Goal: Use online tool/utility: Utilize a website feature to perform a specific function

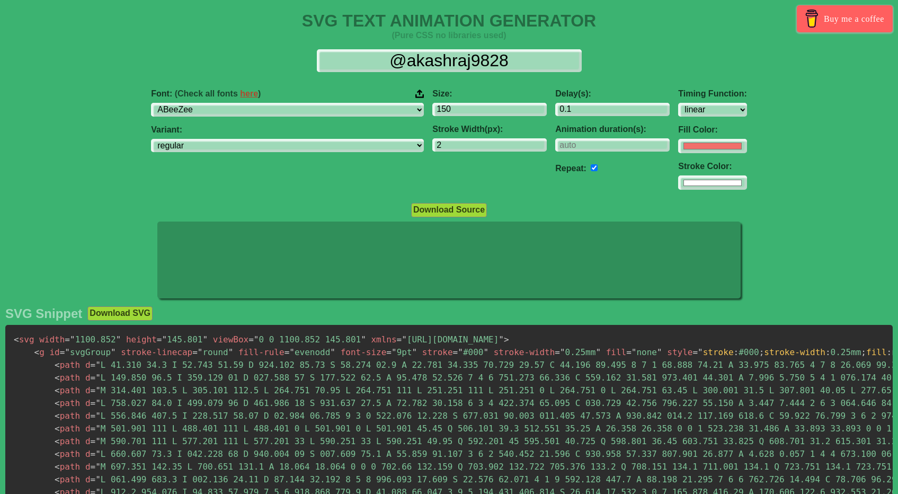
select select "linear"
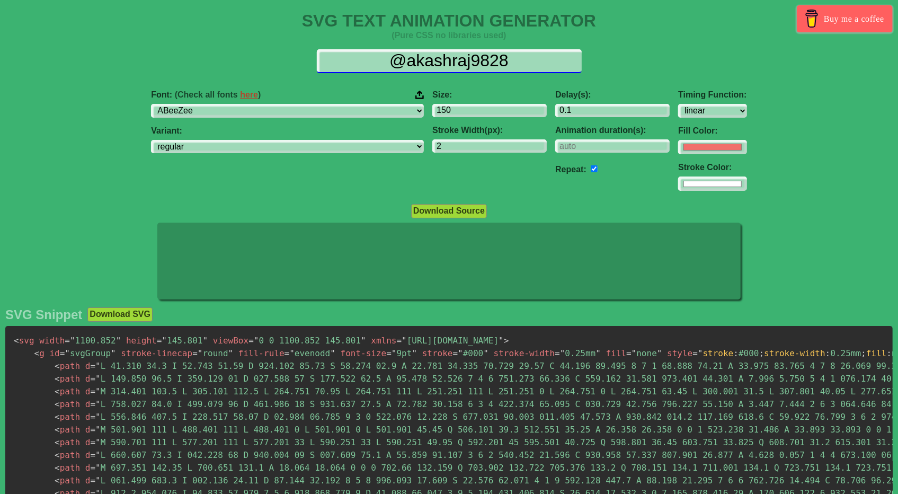
click at [443, 67] on input "@akashraj9828" at bounding box center [449, 61] width 265 height 24
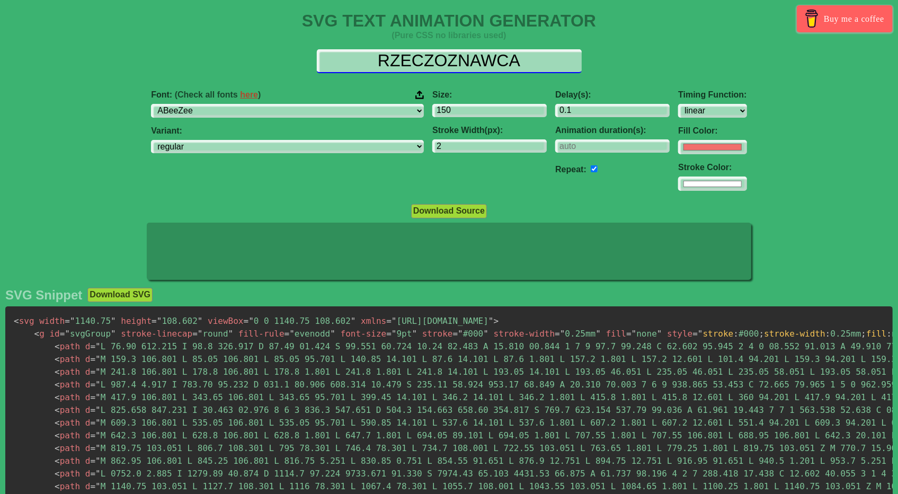
type input "RZECZOZNAWCA"
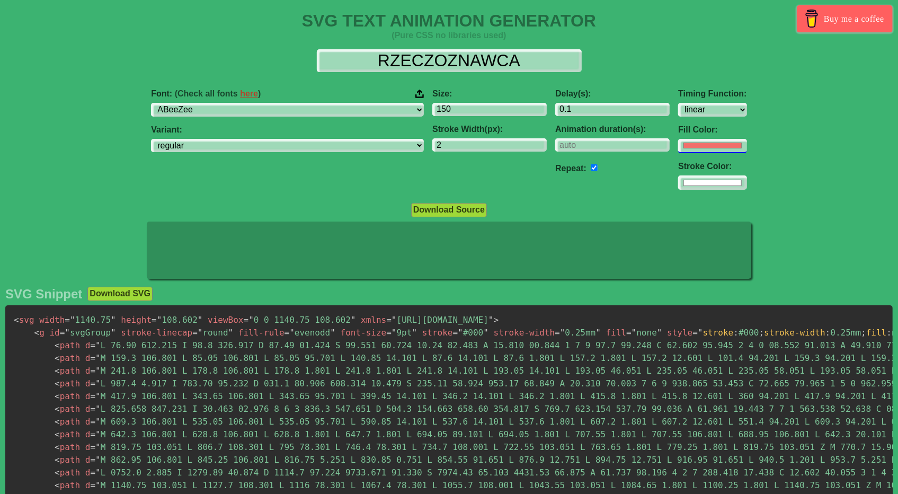
click at [678, 145] on input "#f16f6b" at bounding box center [712, 146] width 68 height 14
type input "#ffffff"
click at [749, 117] on div "Font: (Check all fonts here ) ABeeZee [PERSON_NAME] Display AR One Sans [PERSON…" at bounding box center [449, 140] width 898 height 118
click at [678, 153] on input "#ffffff" at bounding box center [712, 146] width 68 height 14
type input "#9fb2fe"
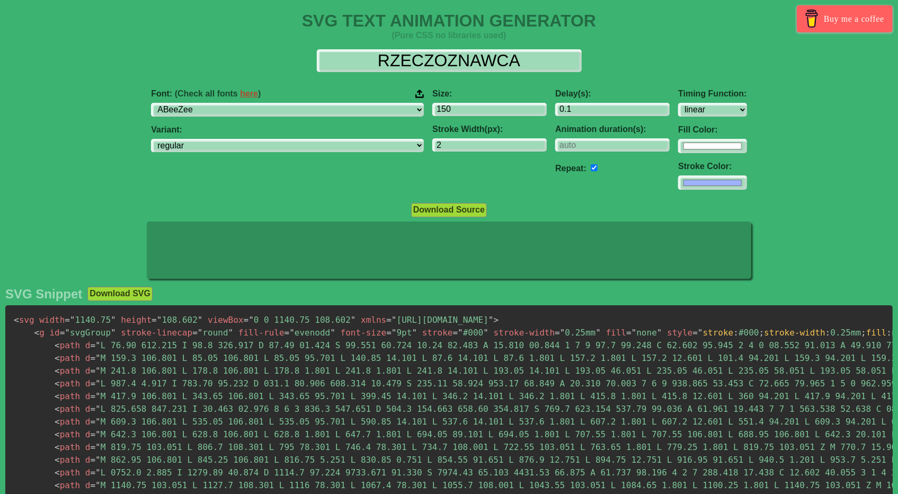
click at [551, 188] on div "Delay(s): 0.1 Animation duration(s): Repeat:" at bounding box center [612, 140] width 123 height 118
click at [678, 146] on input "#ffffff" at bounding box center [712, 146] width 68 height 14
click at [803, 156] on div "Font: (Check all fonts here ) ABeeZee [PERSON_NAME] Display AR One Sans [PERSON…" at bounding box center [449, 140] width 898 height 118
click at [299, 141] on select "regular italic" at bounding box center [287, 146] width 273 height 14
drag, startPoint x: 296, startPoint y: 149, endPoint x: 296, endPoint y: 135, distance: 14.8
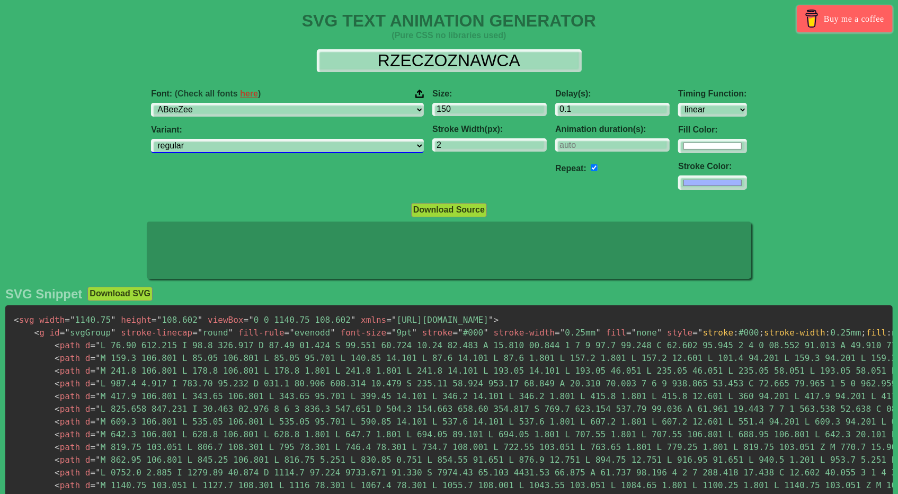
click at [296, 149] on select "regular italic" at bounding box center [287, 146] width 273 height 14
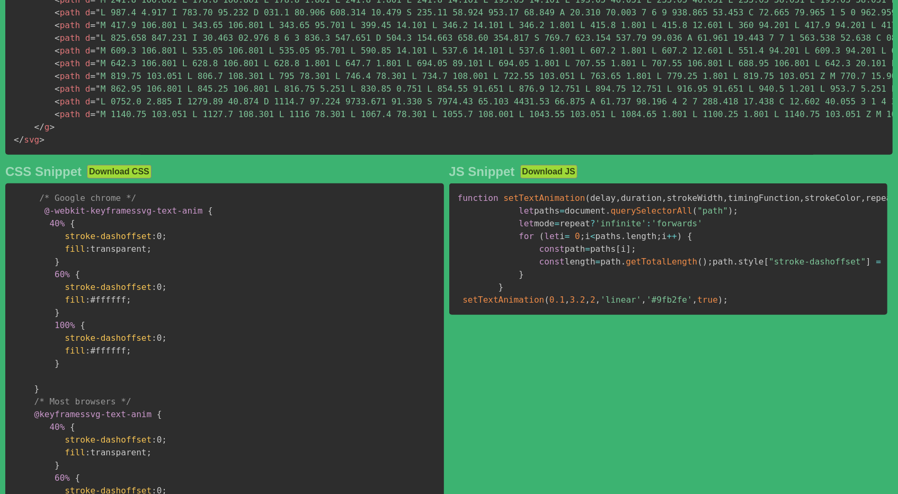
scroll to position [53, 0]
